Goal: Information Seeking & Learning: Find specific fact

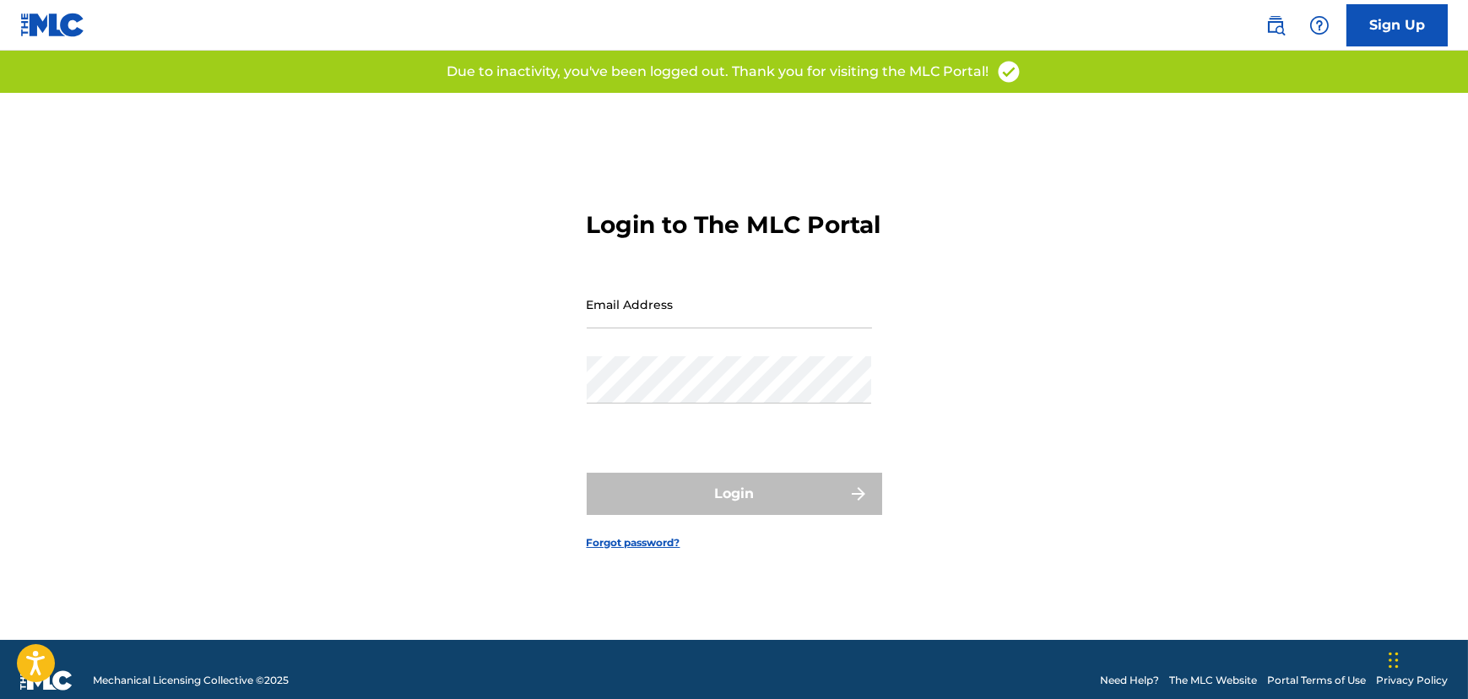
click at [1275, 20] on img at bounding box center [1276, 25] width 20 height 20
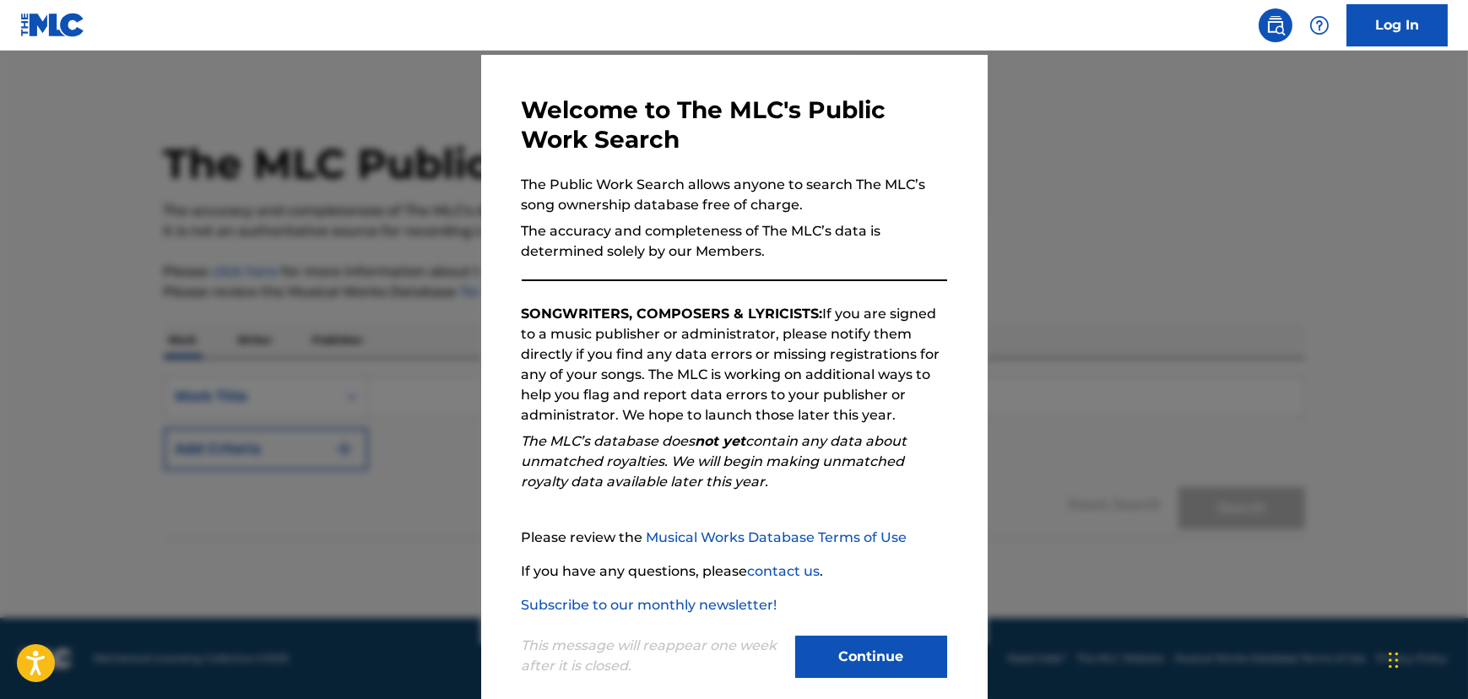
scroll to position [73, 0]
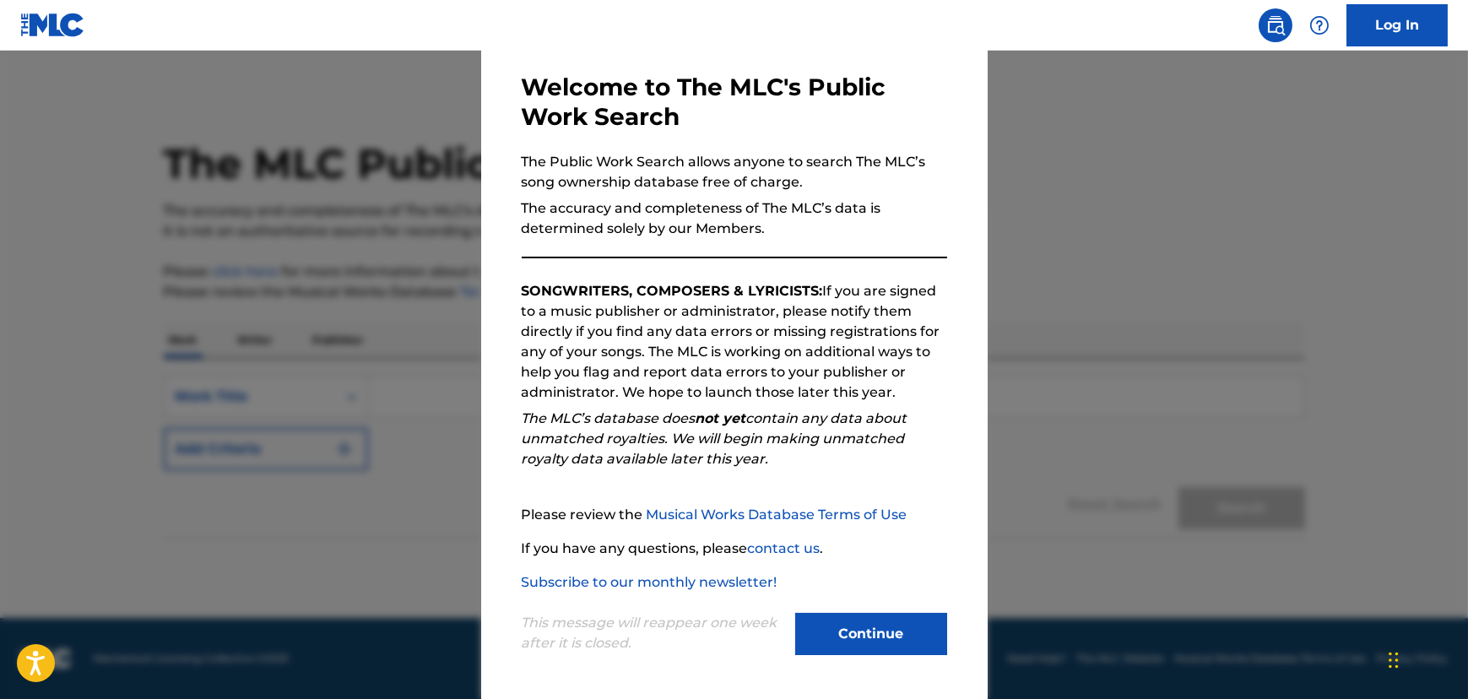
click at [849, 626] on button "Continue" at bounding box center [871, 634] width 152 height 42
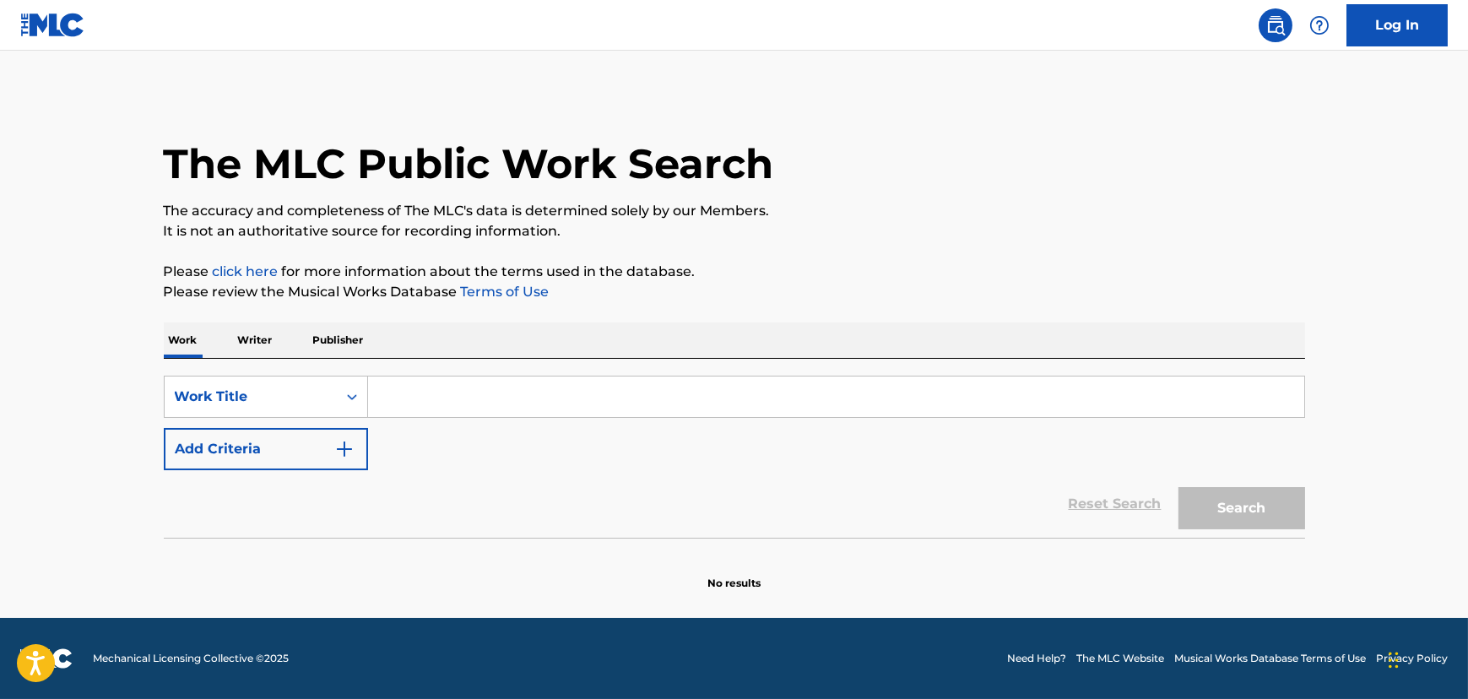
click at [467, 391] on input "Search Form" at bounding box center [836, 397] width 936 height 41
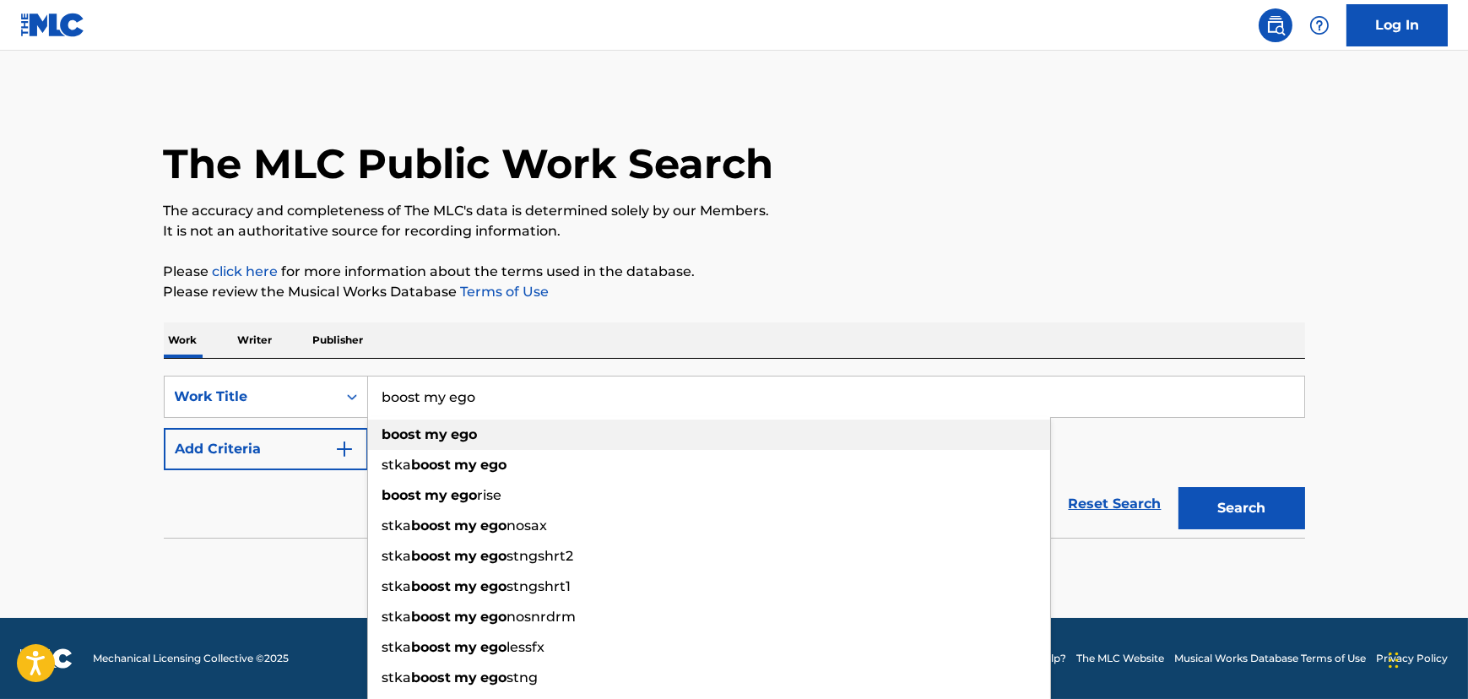
type input "boost my ego"
click at [491, 439] on div "boost my ego" at bounding box center [709, 435] width 682 height 30
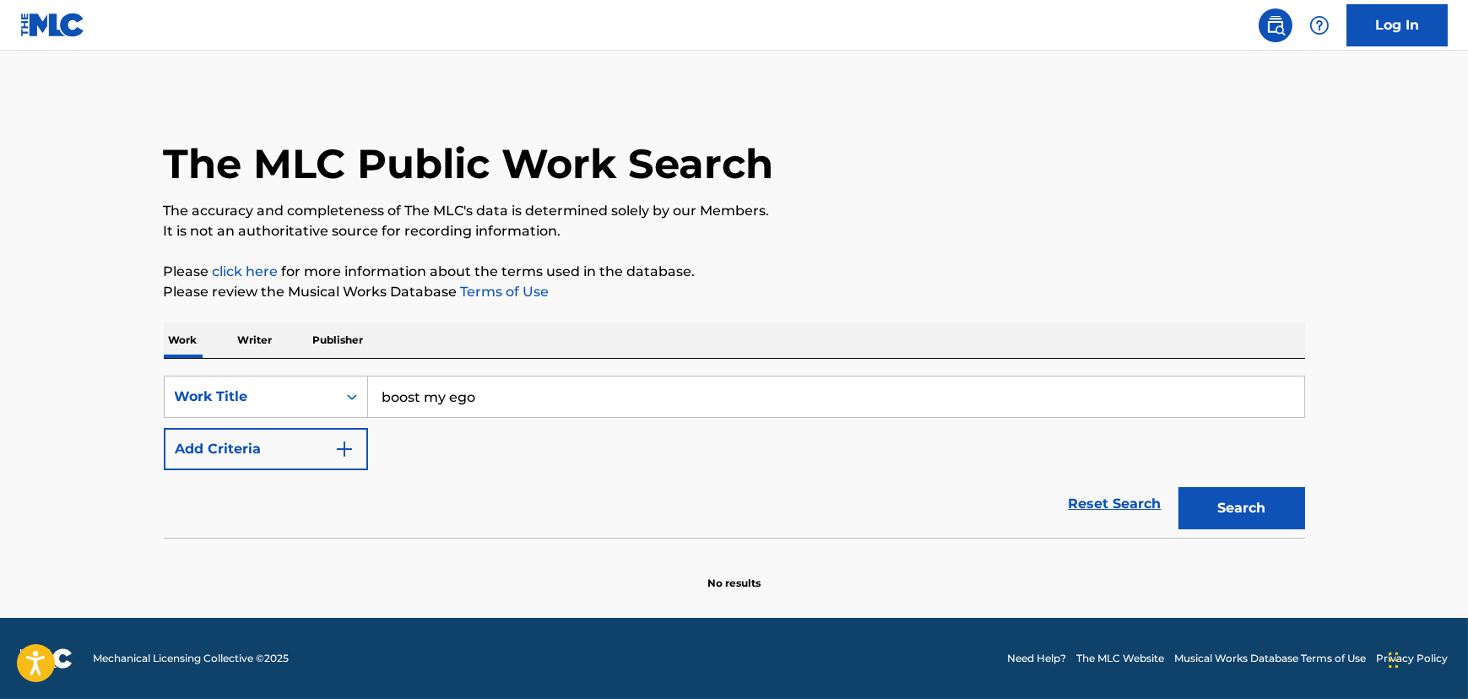
click at [1281, 525] on button "Search" at bounding box center [1242, 508] width 127 height 42
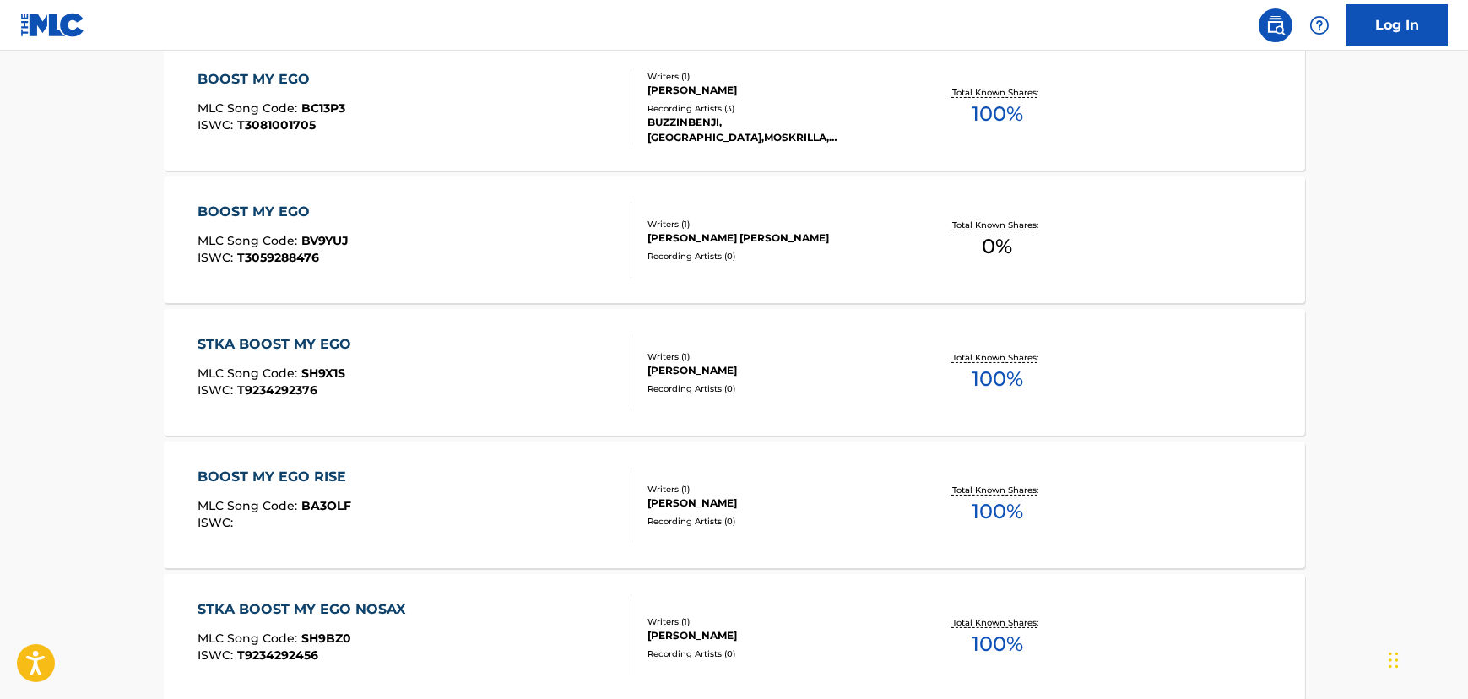
scroll to position [230, 0]
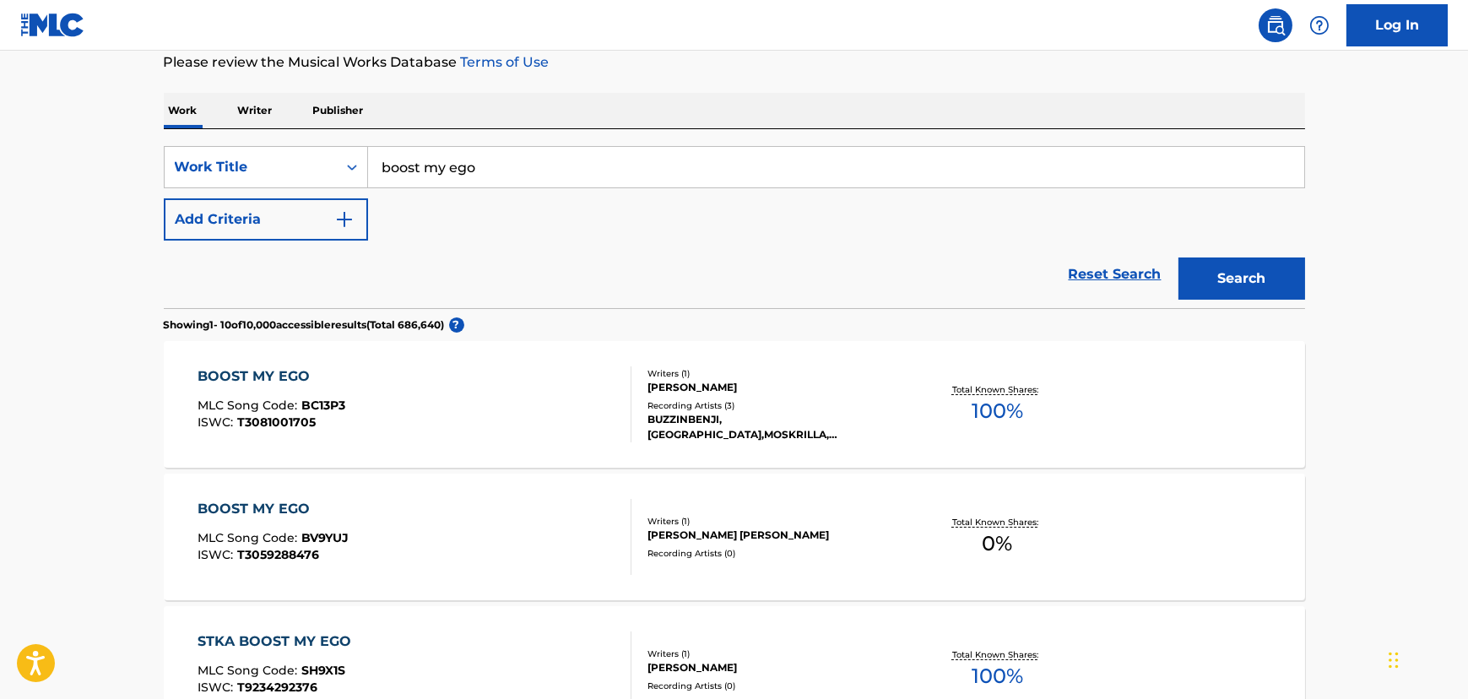
click at [265, 215] on button "Add Criteria" at bounding box center [266, 219] width 204 height 42
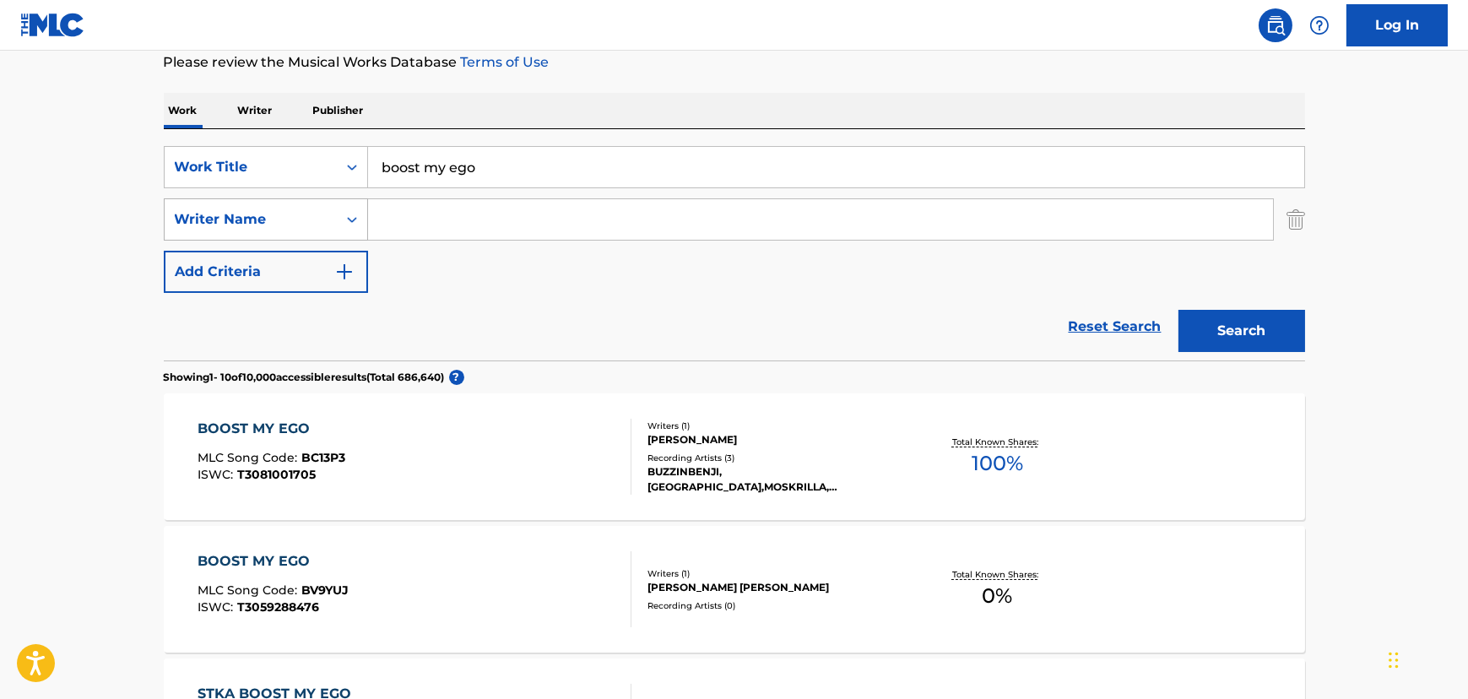
click at [346, 221] on icon "Search Form" at bounding box center [352, 219] width 17 height 17
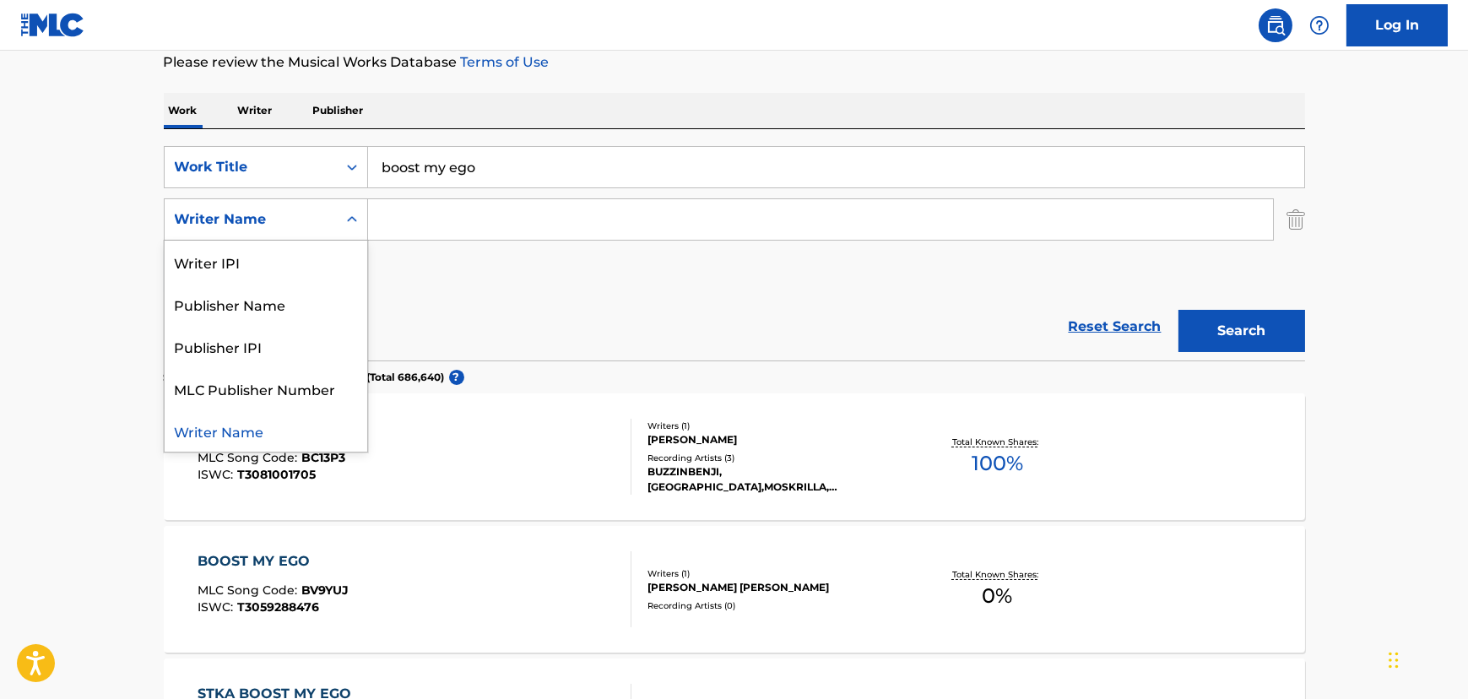
drag, startPoint x: 279, startPoint y: 425, endPoint x: 306, endPoint y: 405, distance: 33.3
click at [279, 422] on div "Writer Name" at bounding box center [266, 430] width 203 height 42
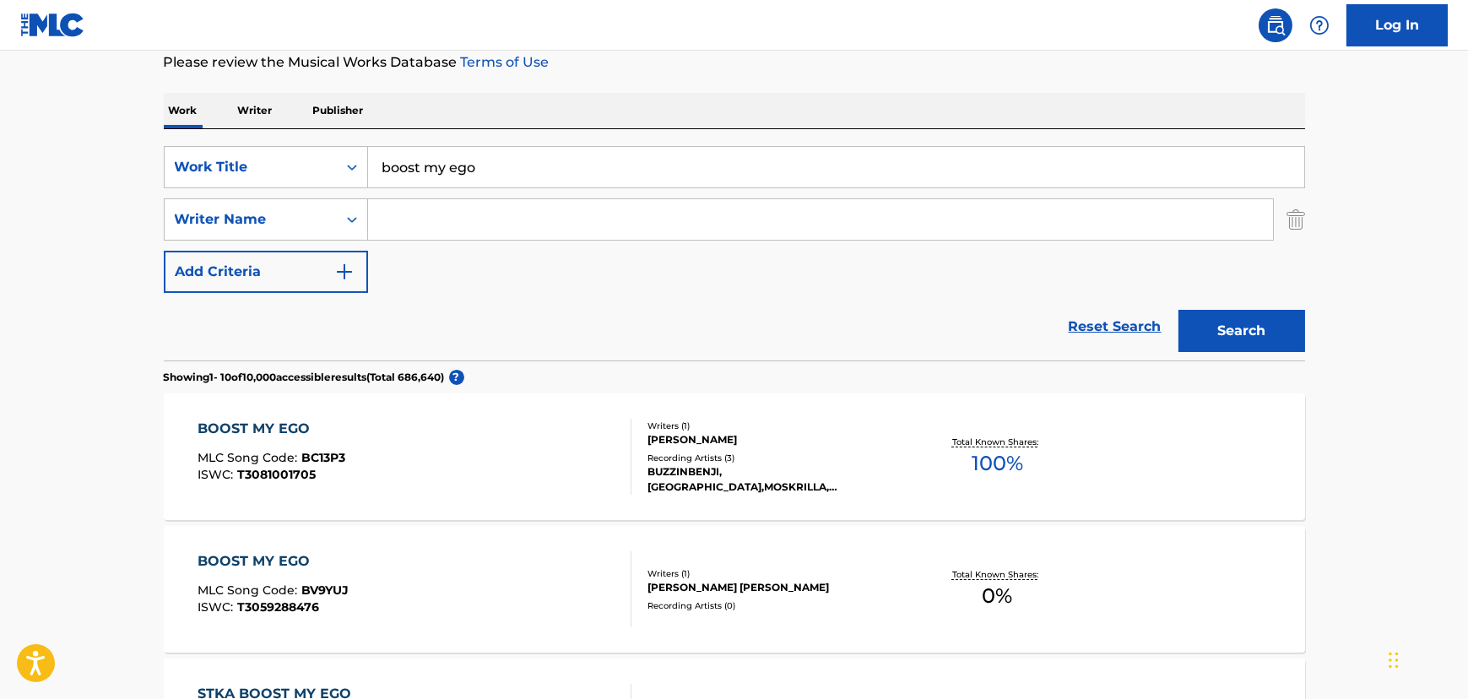
drag, startPoint x: 514, startPoint y: 228, endPoint x: 569, endPoint y: 202, distance: 60.8
click at [516, 228] on input "Search Form" at bounding box center [820, 219] width 905 height 41
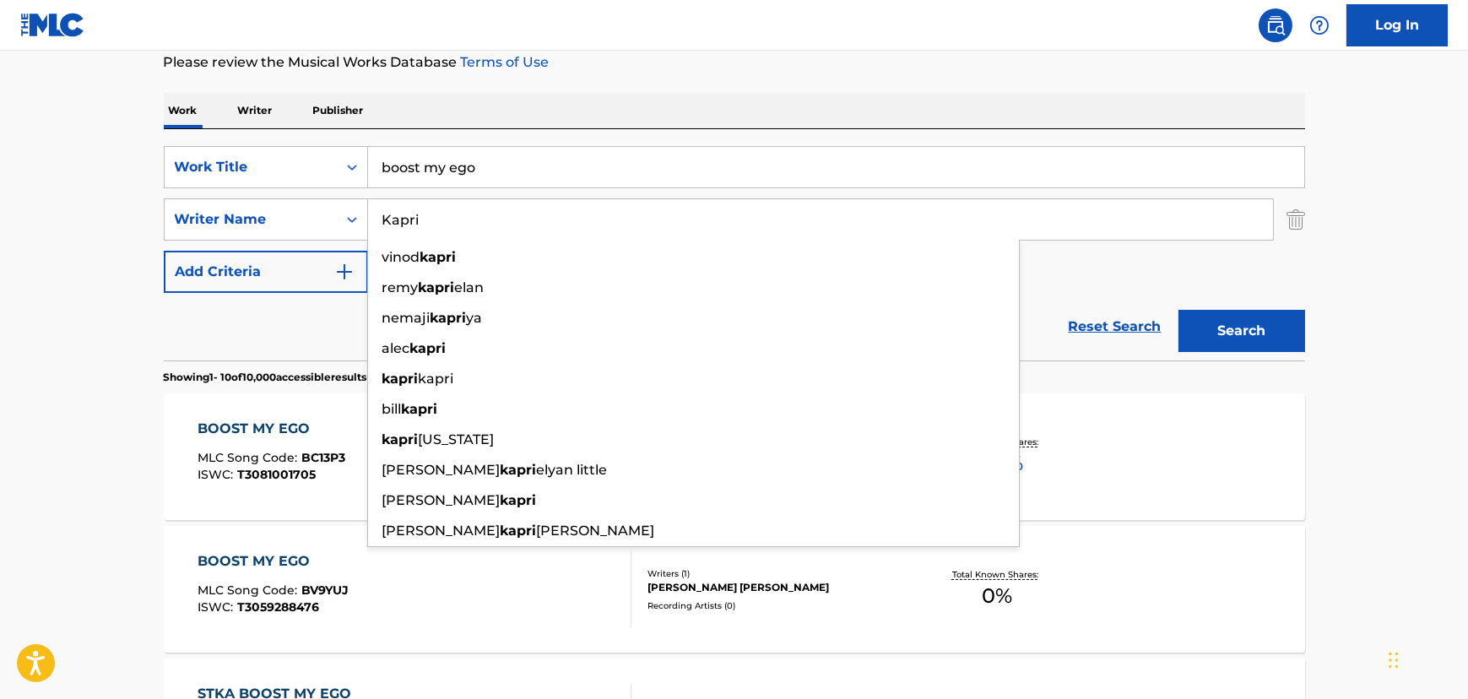
click at [1179, 310] on button "Search" at bounding box center [1242, 331] width 127 height 42
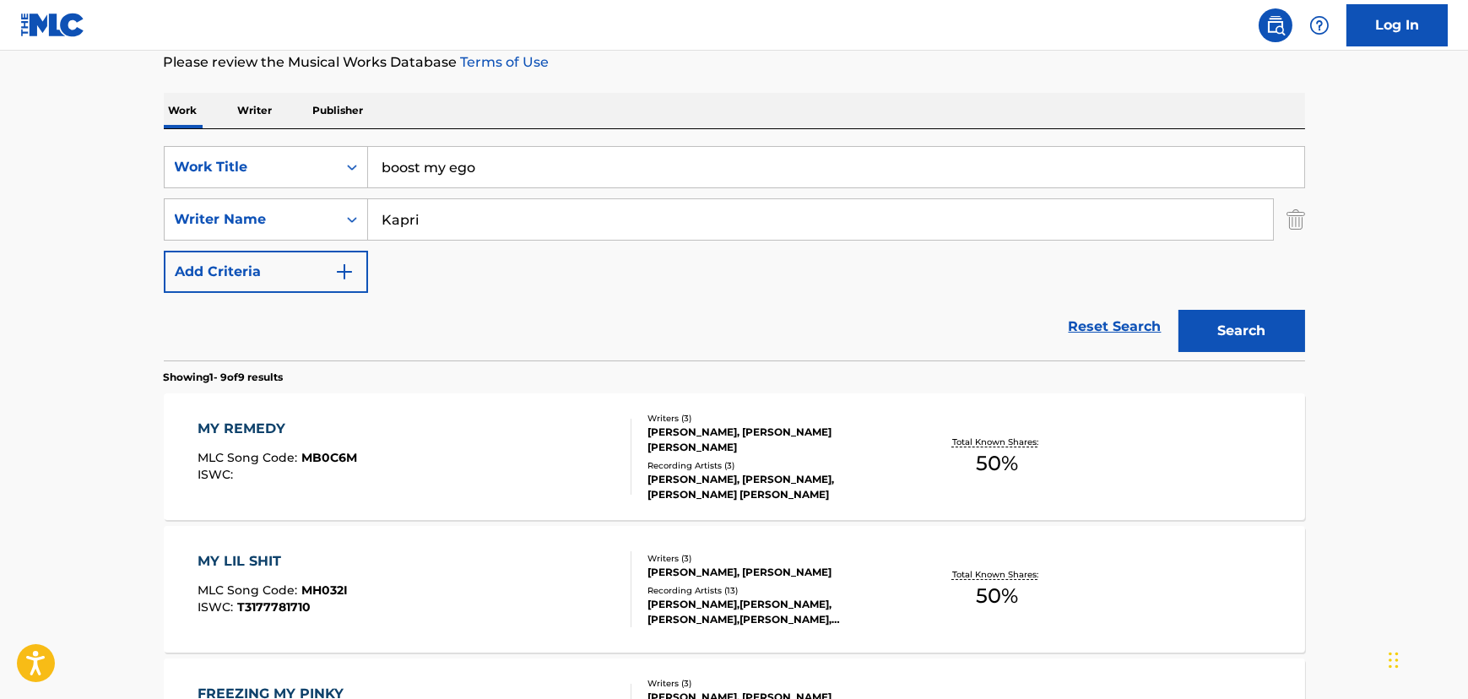
drag, startPoint x: 471, startPoint y: 227, endPoint x: 372, endPoint y: 237, distance: 99.3
click at [379, 238] on input "Kapri" at bounding box center [820, 219] width 905 height 41
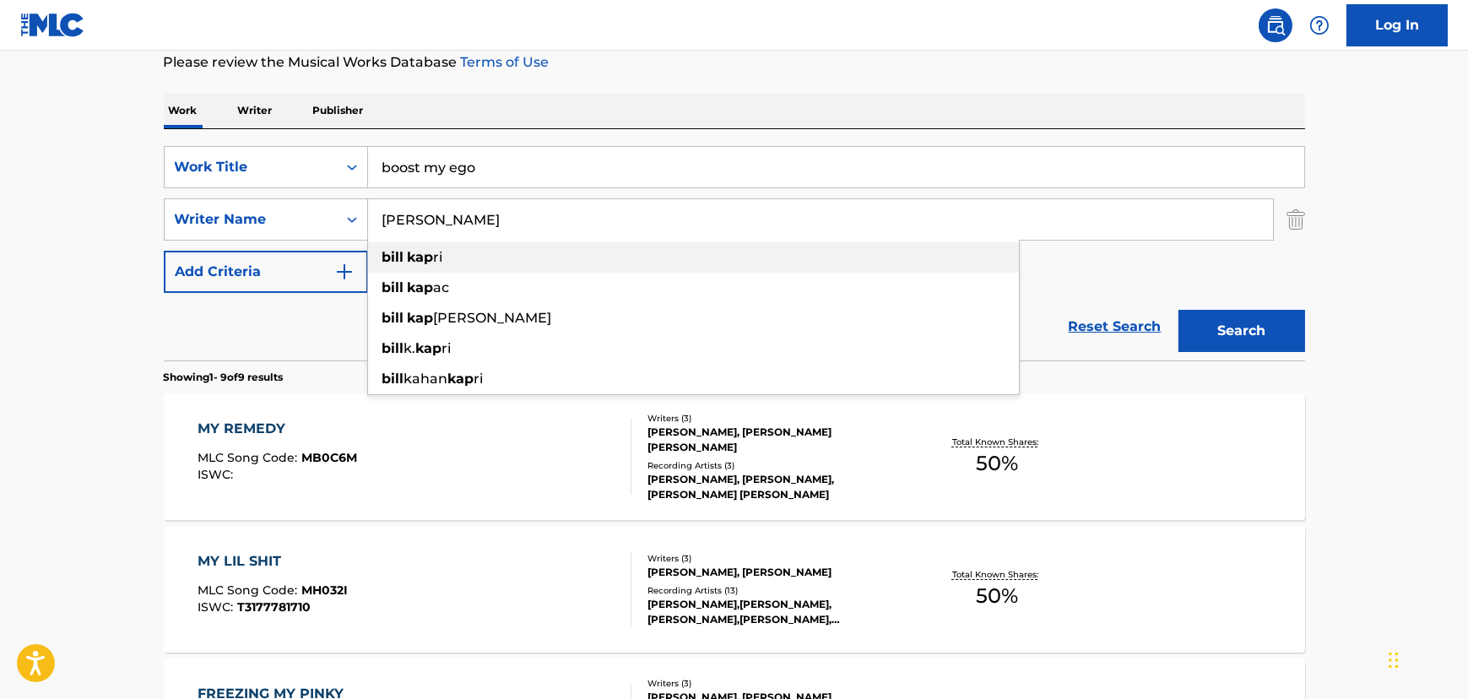
click at [482, 262] on div "[PERSON_NAME]" at bounding box center [693, 257] width 651 height 30
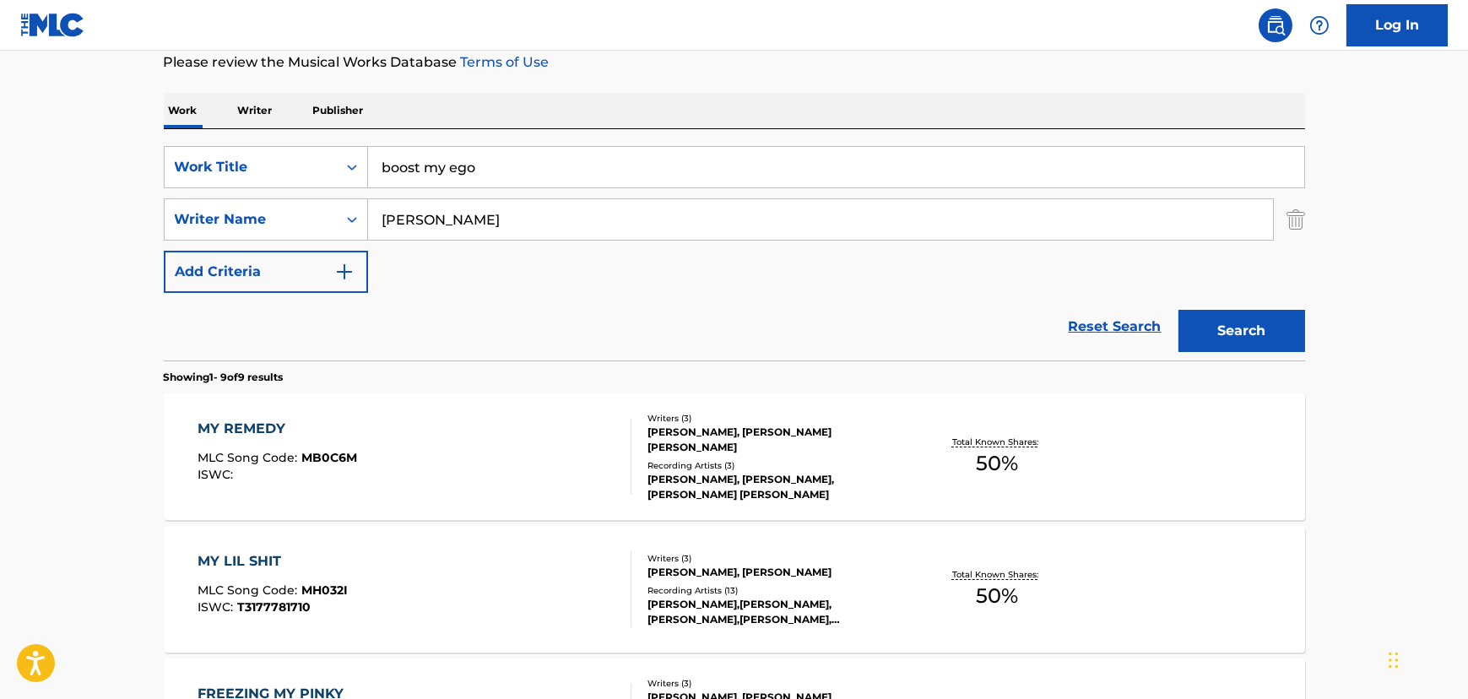
click at [1287, 346] on button "Search" at bounding box center [1242, 331] width 127 height 42
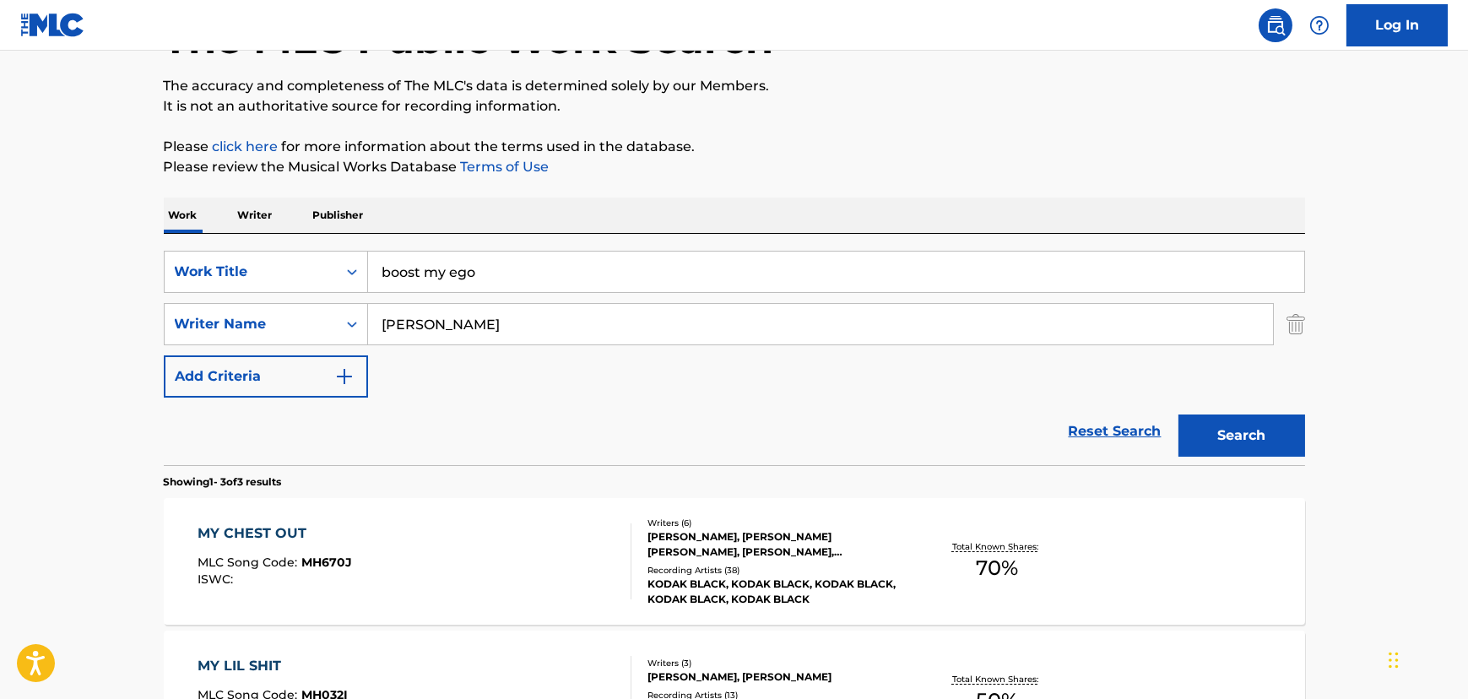
scroll to position [100, 0]
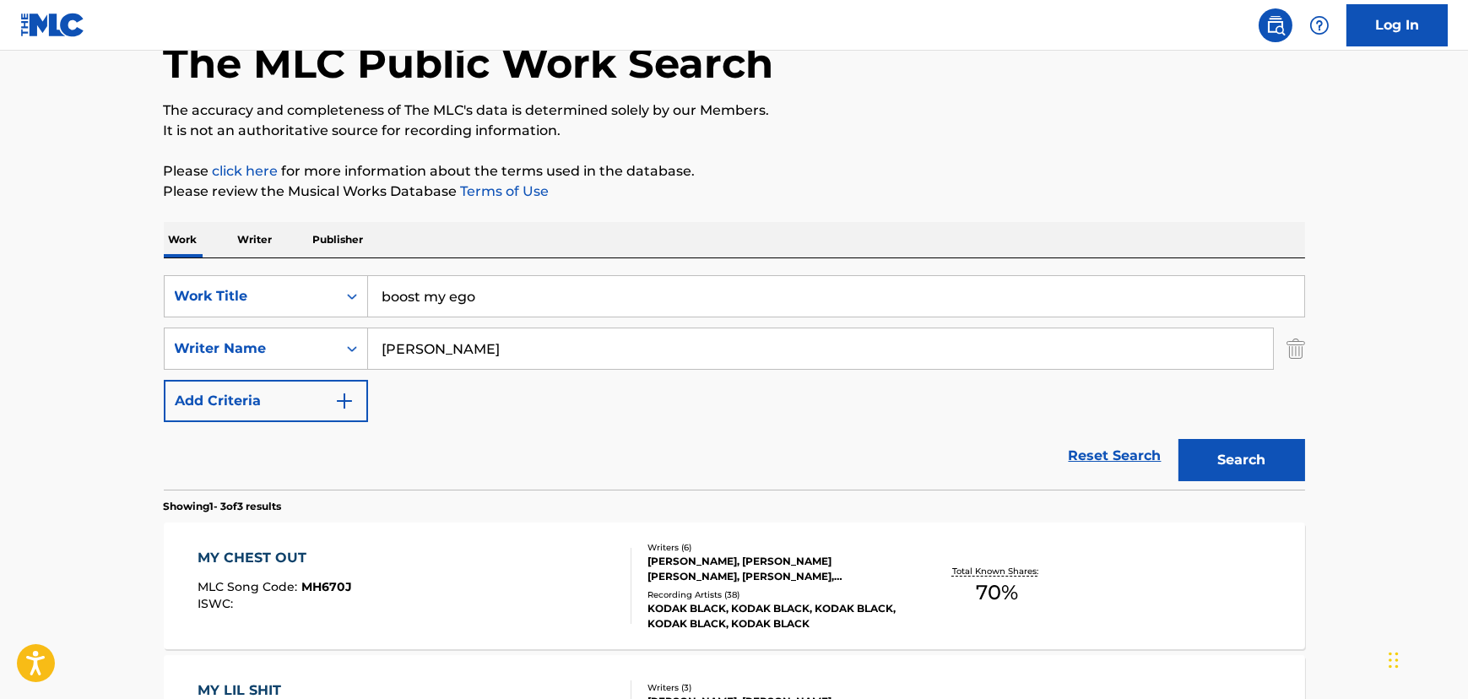
click at [520, 301] on input "boost my ego" at bounding box center [836, 296] width 936 height 41
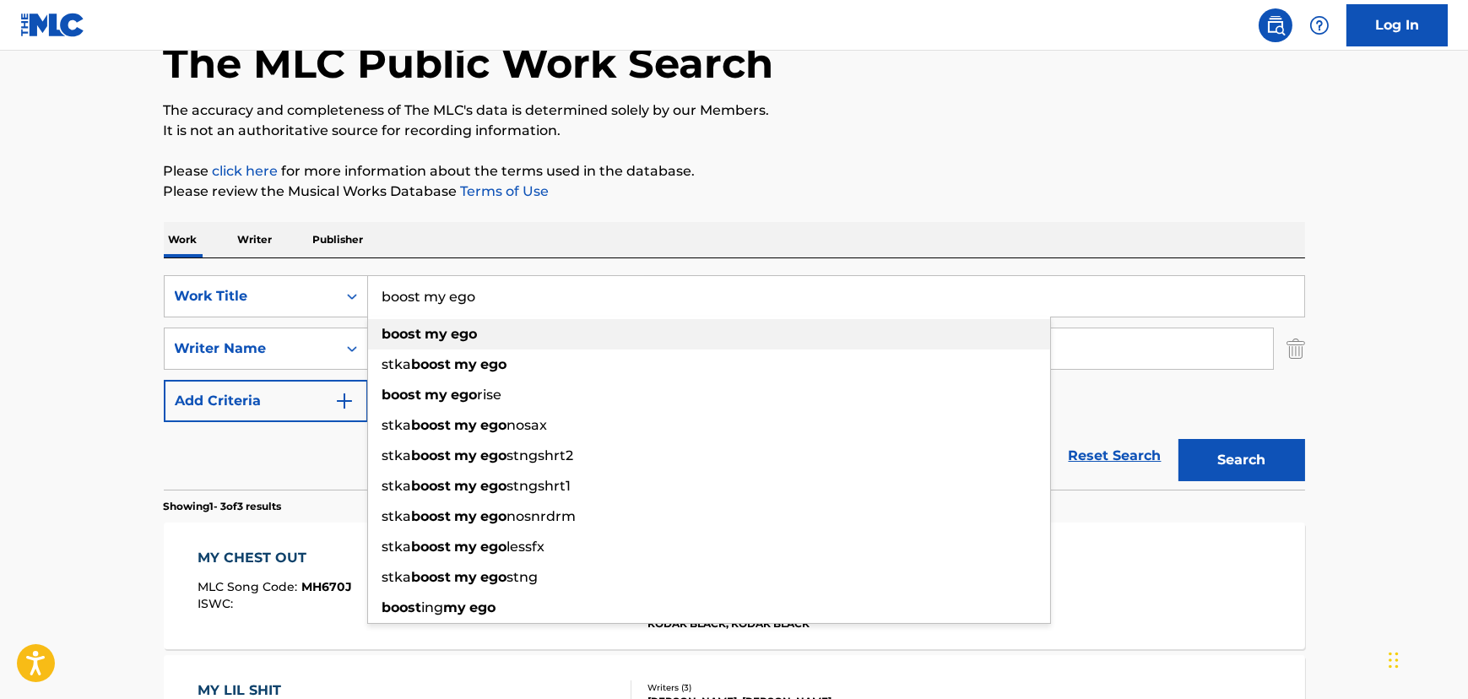
click at [501, 338] on div "boost my ego" at bounding box center [709, 334] width 682 height 30
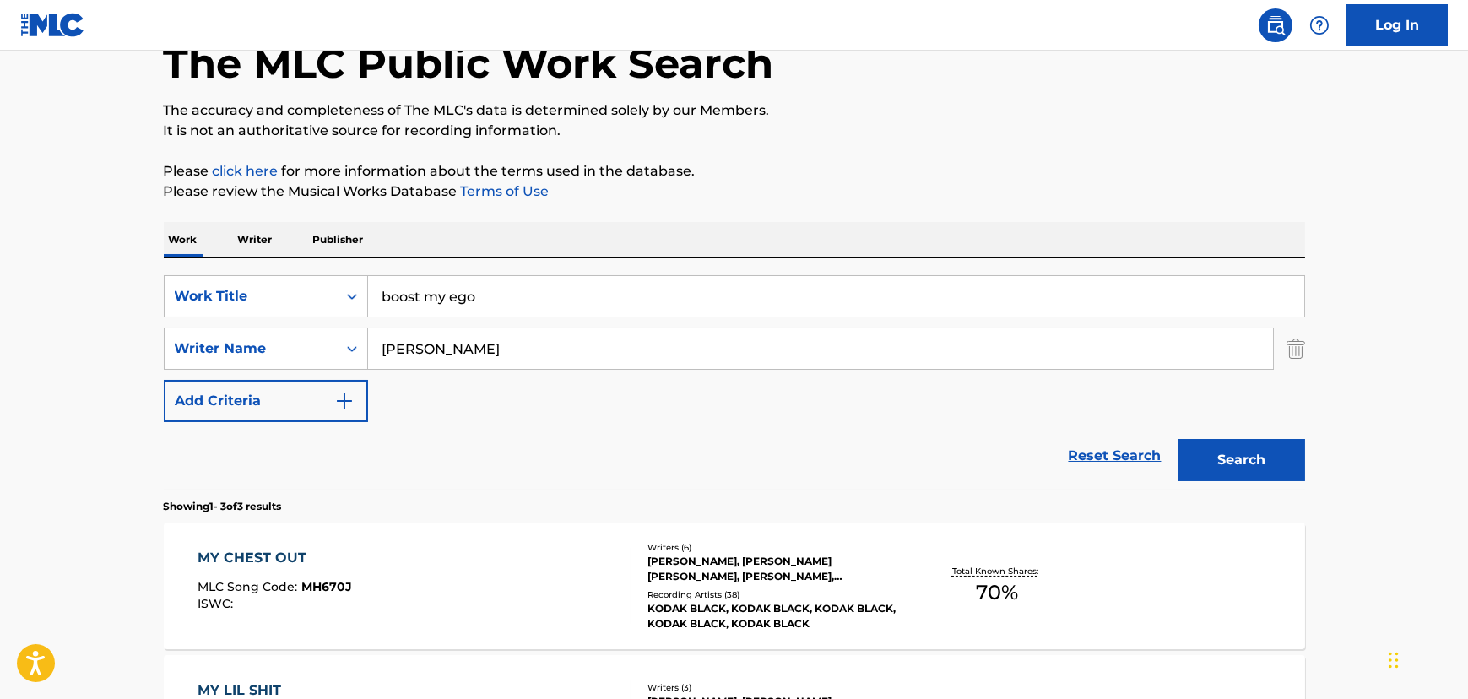
click at [1248, 447] on button "Search" at bounding box center [1242, 460] width 127 height 42
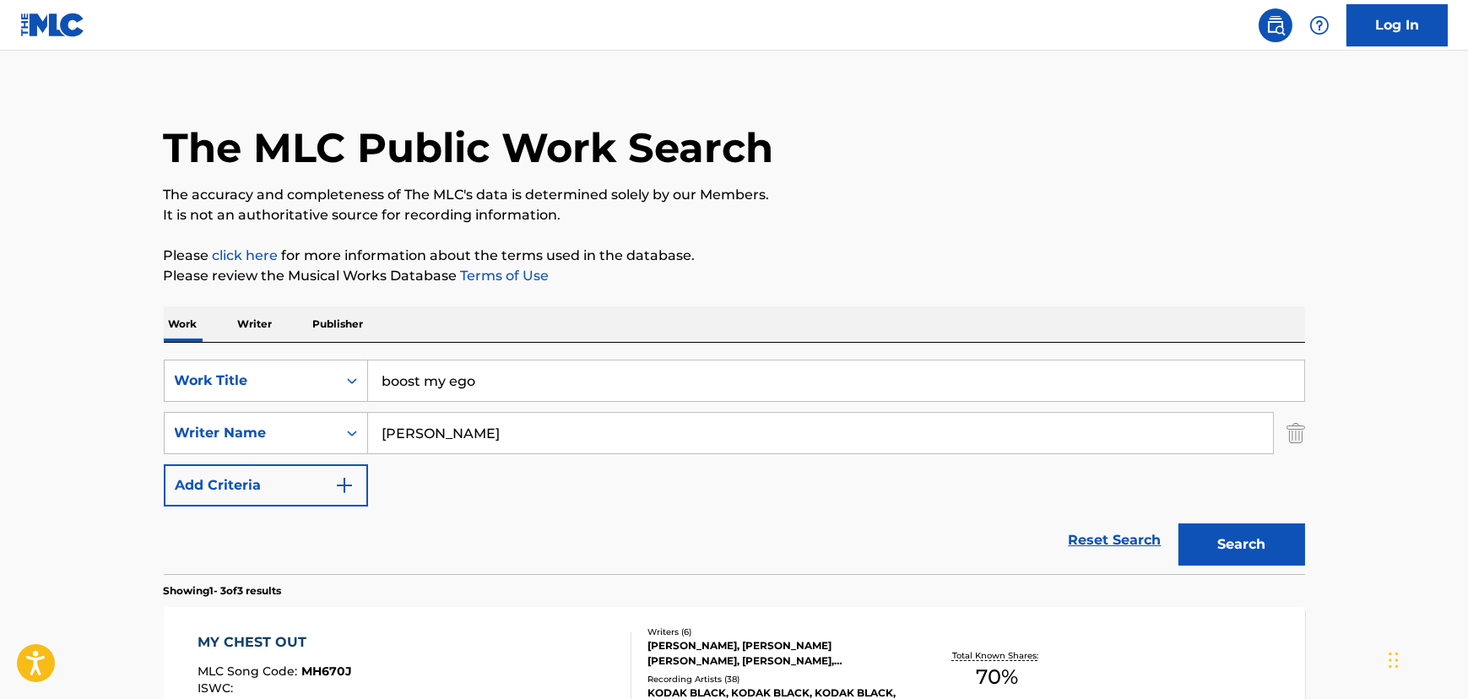
scroll to position [0, 0]
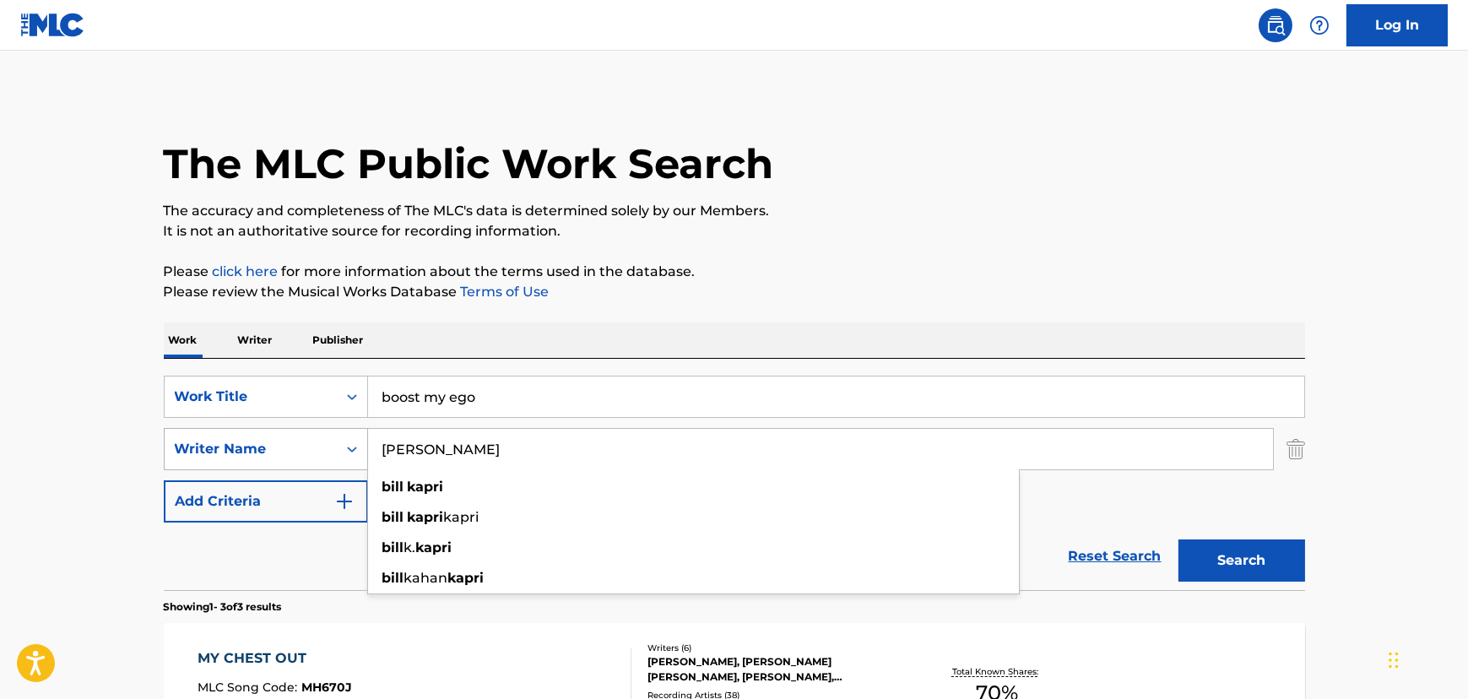
drag, startPoint x: 388, startPoint y: 449, endPoint x: 366, endPoint y: 448, distance: 21.1
click at [366, 448] on div "SearchWithCriteriab83785d8-0c3a-4c93-a441-1698b3416bc5 Writer Name [PERSON_NAME…" at bounding box center [734, 449] width 1141 height 42
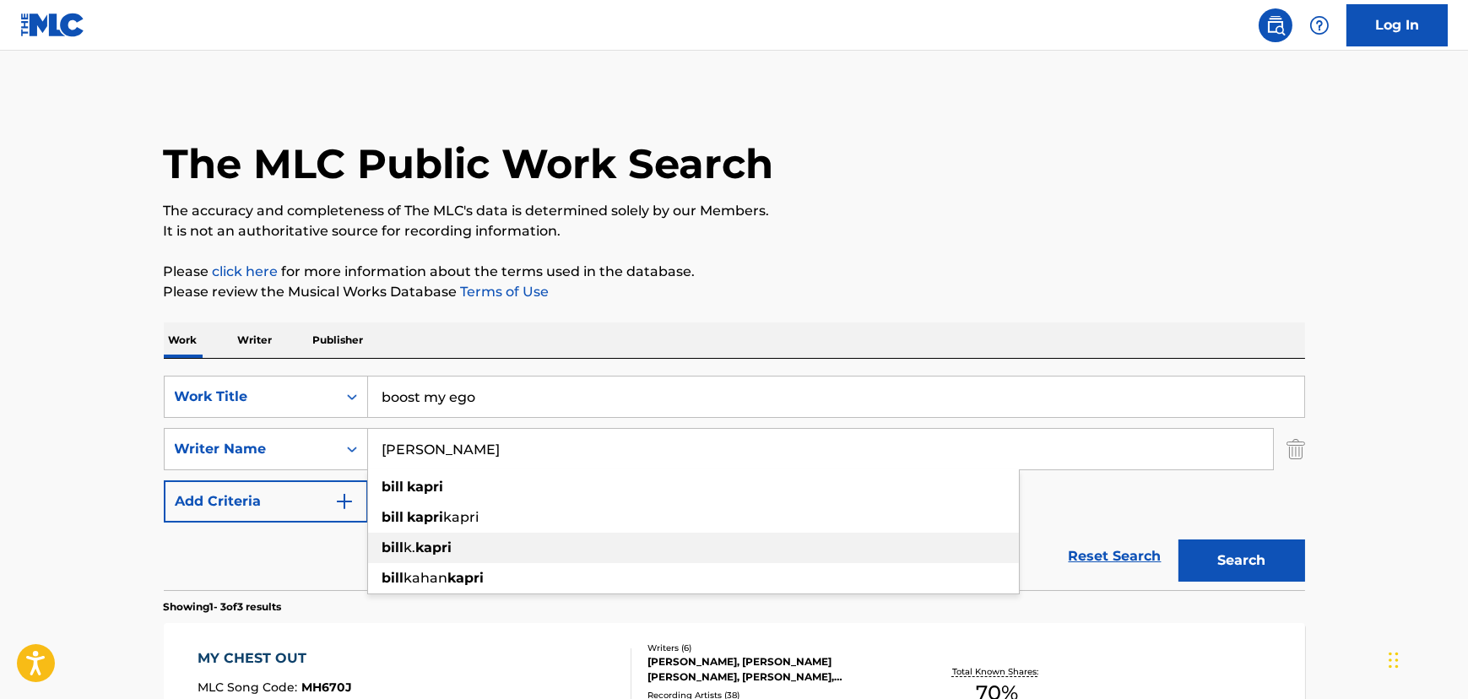
click at [578, 553] on div "[PERSON_NAME] kapri" at bounding box center [693, 548] width 651 height 30
type input "[PERSON_NAME] kapri"
click at [1217, 563] on button "Search" at bounding box center [1242, 560] width 127 height 42
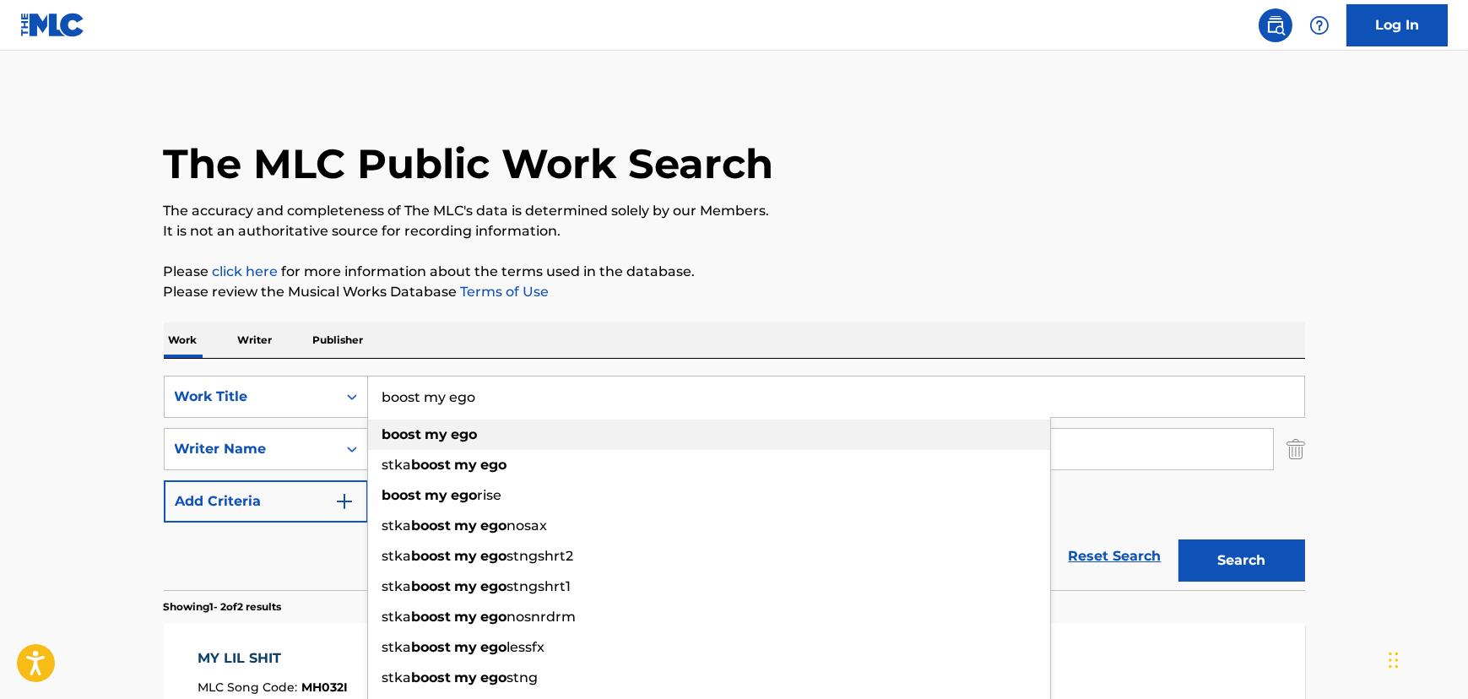
drag, startPoint x: 512, startPoint y: 388, endPoint x: 424, endPoint y: 424, distance: 95.5
click at [424, 417] on div "boost my ego boost my ego stka boost my ego boost my ego rise stka boost my ego…" at bounding box center [836, 397] width 936 height 41
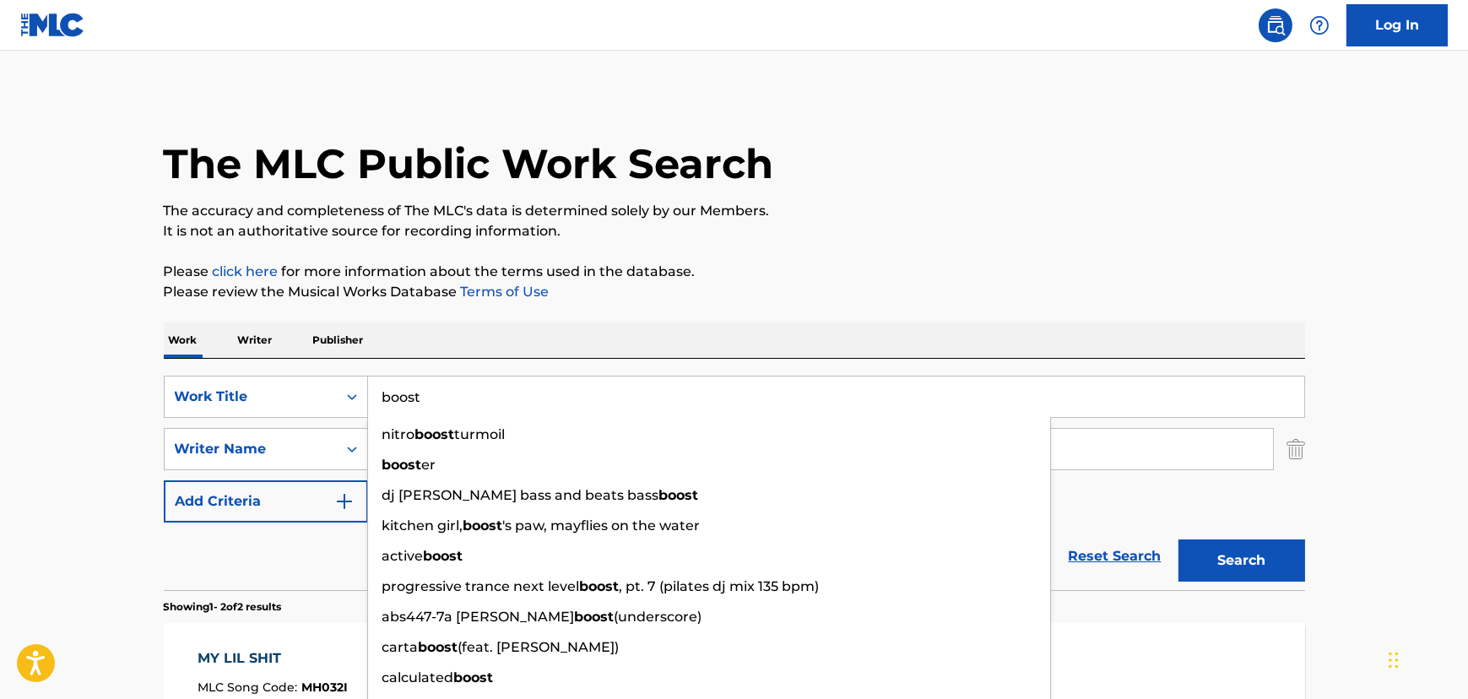
click at [1179, 539] on button "Search" at bounding box center [1242, 560] width 127 height 42
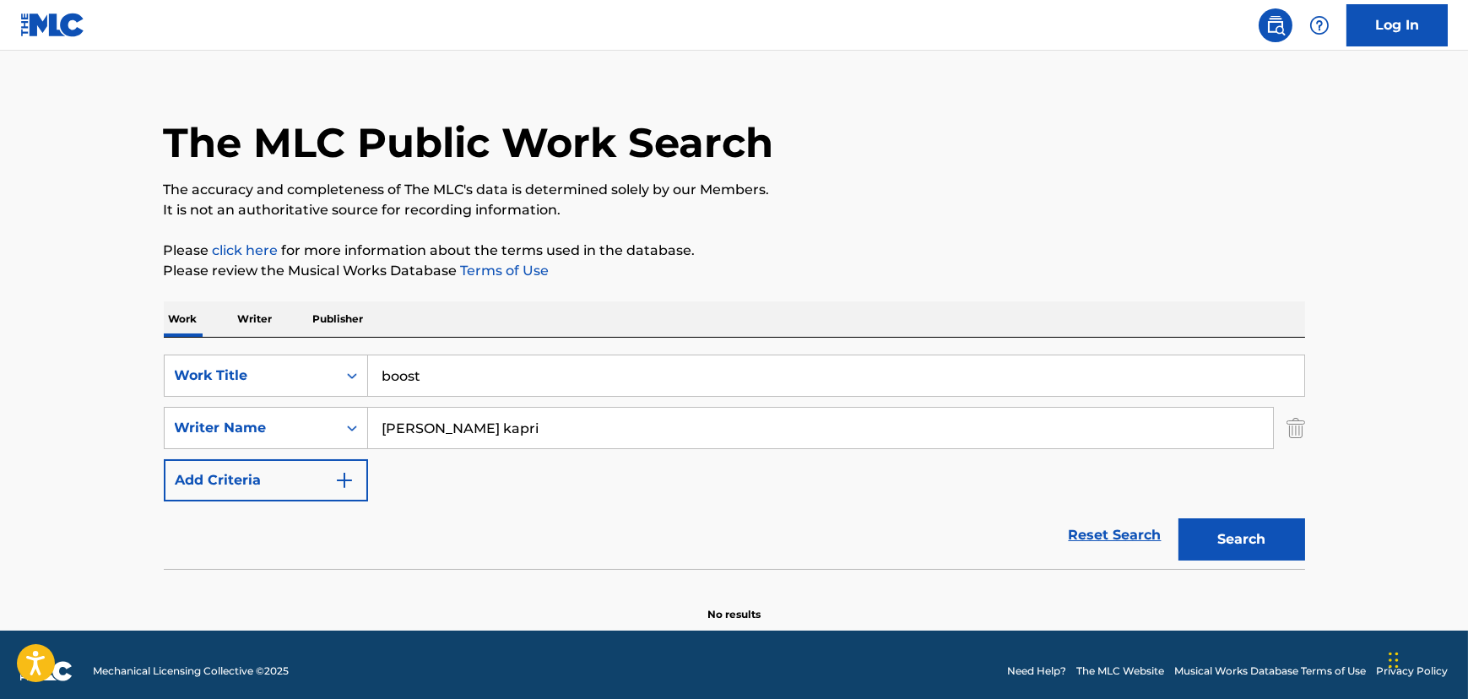
scroll to position [33, 0]
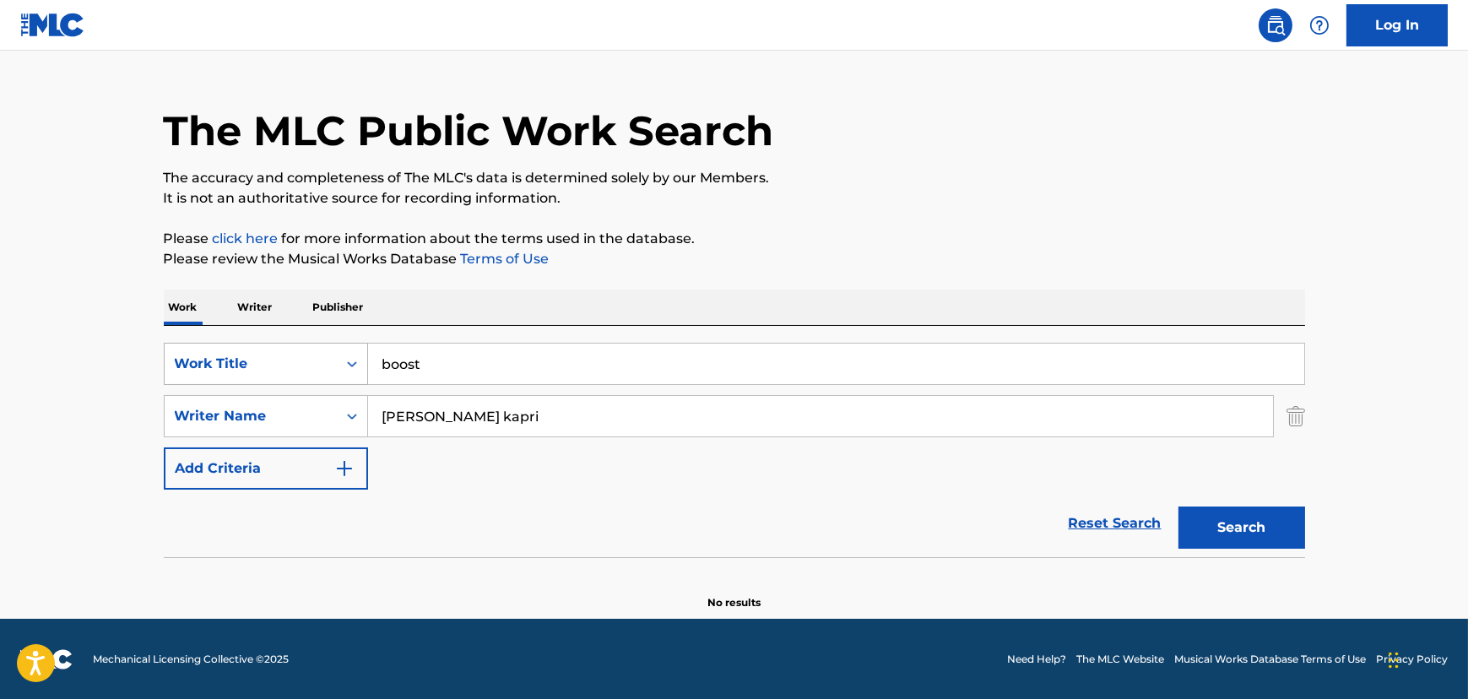
drag, startPoint x: 557, startPoint y: 372, endPoint x: 344, endPoint y: 349, distance: 214.1
click at [344, 349] on div "SearchWithCriteria920e086a-0379-47cc-89c3-fabd7c4929a9 Work Title boost" at bounding box center [734, 364] width 1141 height 42
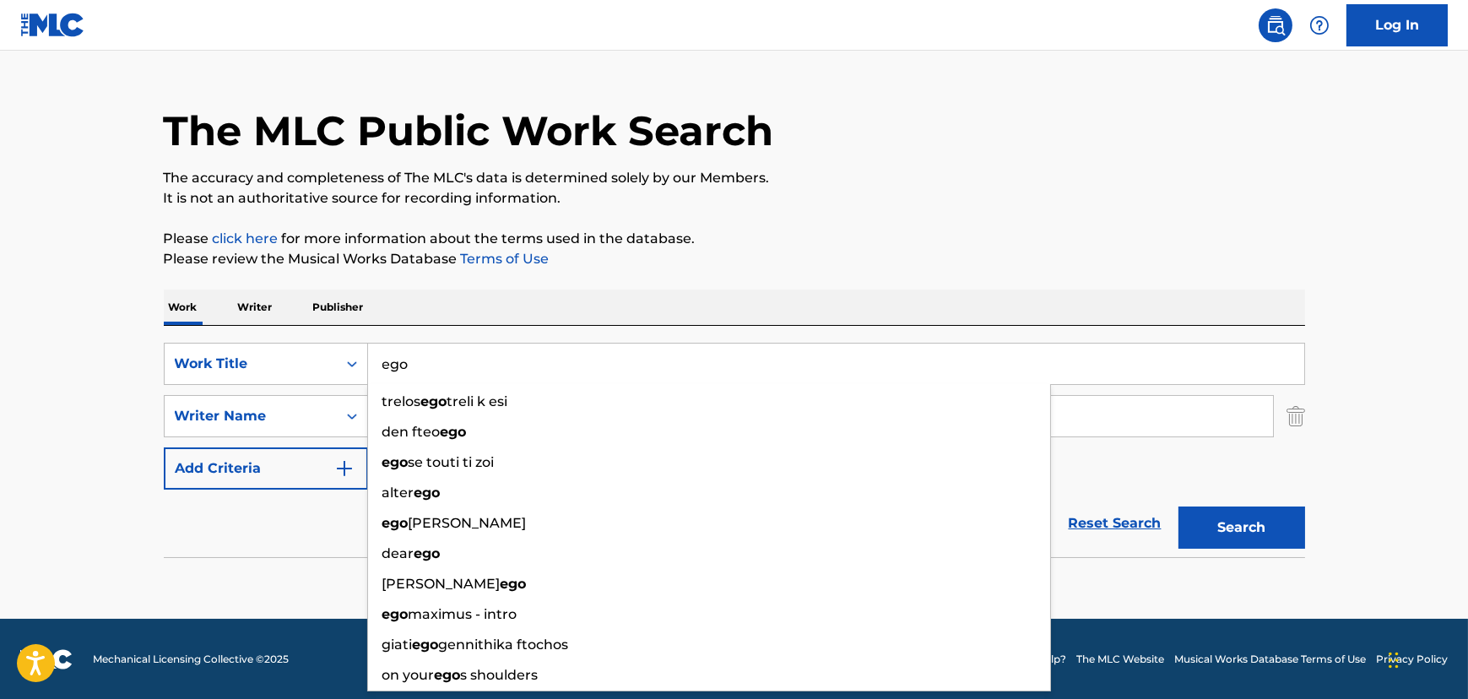
type input "ego"
click at [581, 265] on p "Please review the Musical Works Database Terms of Use" at bounding box center [734, 259] width 1141 height 20
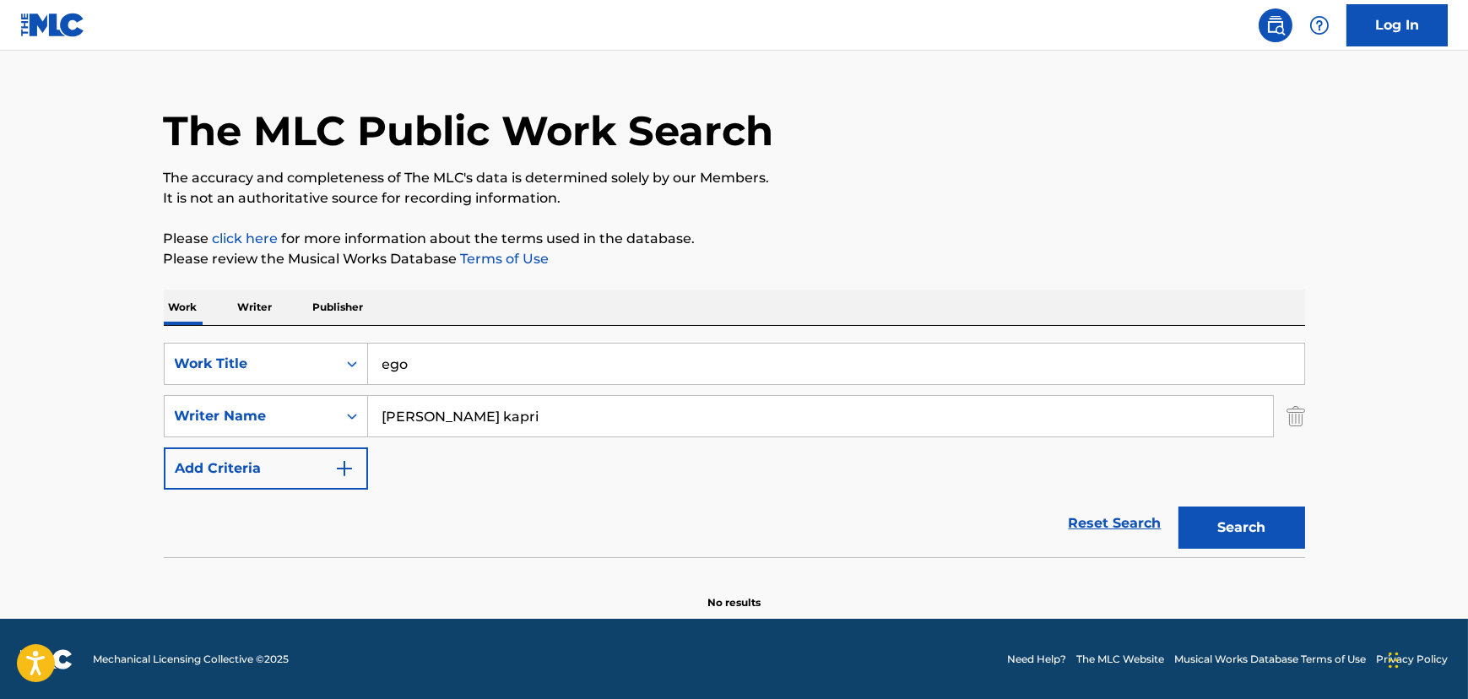
click at [1217, 521] on button "Search" at bounding box center [1242, 528] width 127 height 42
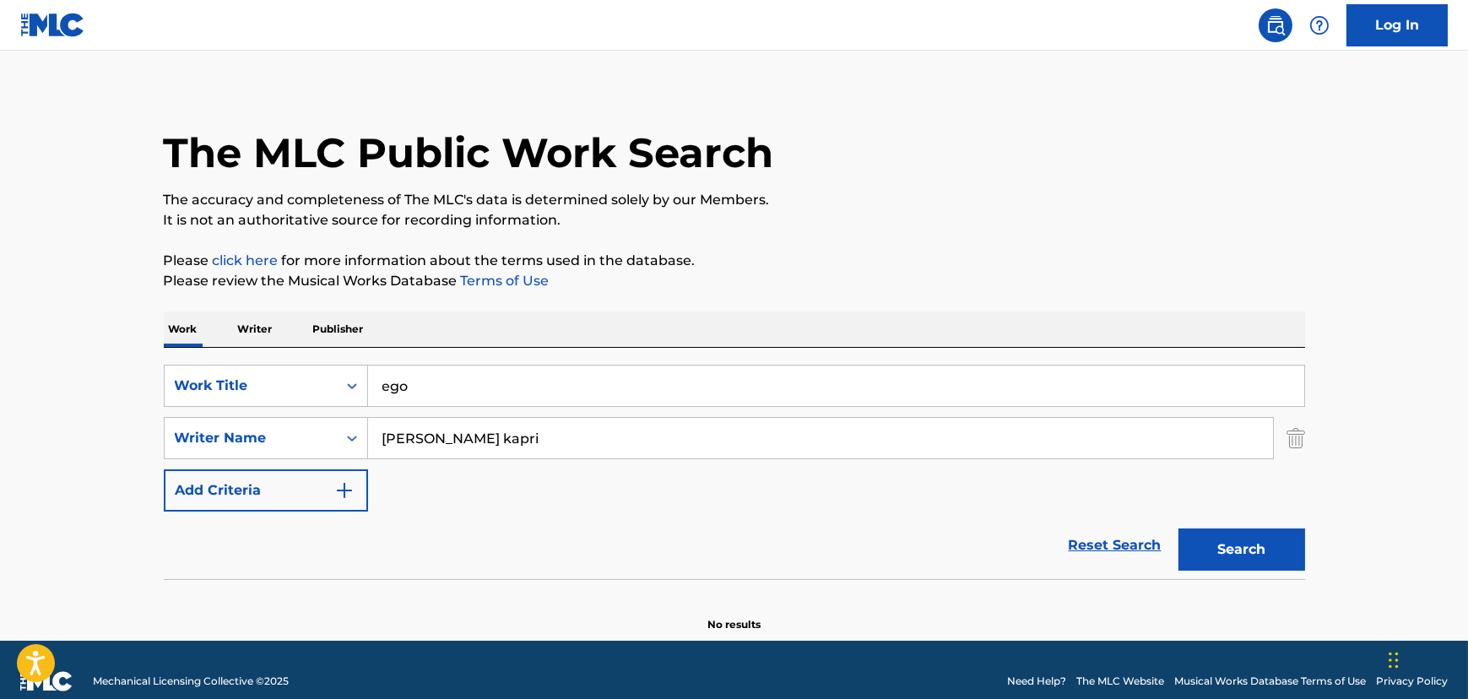
scroll to position [0, 0]
